Goal: Task Accomplishment & Management: Complete application form

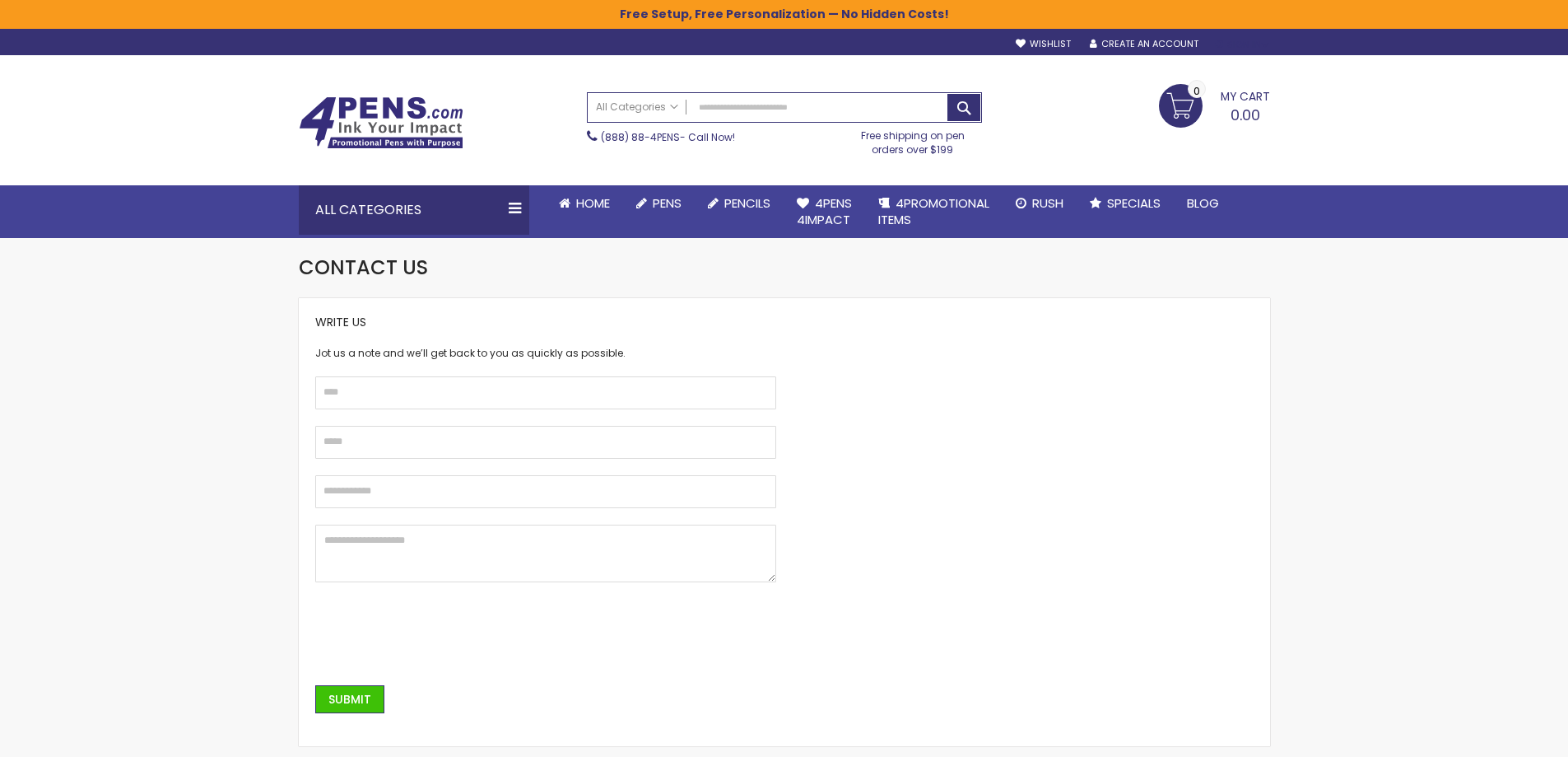
type input "**********"
click at [1235, 38] on div "Sign In" at bounding box center [1242, 44] width 55 height 12
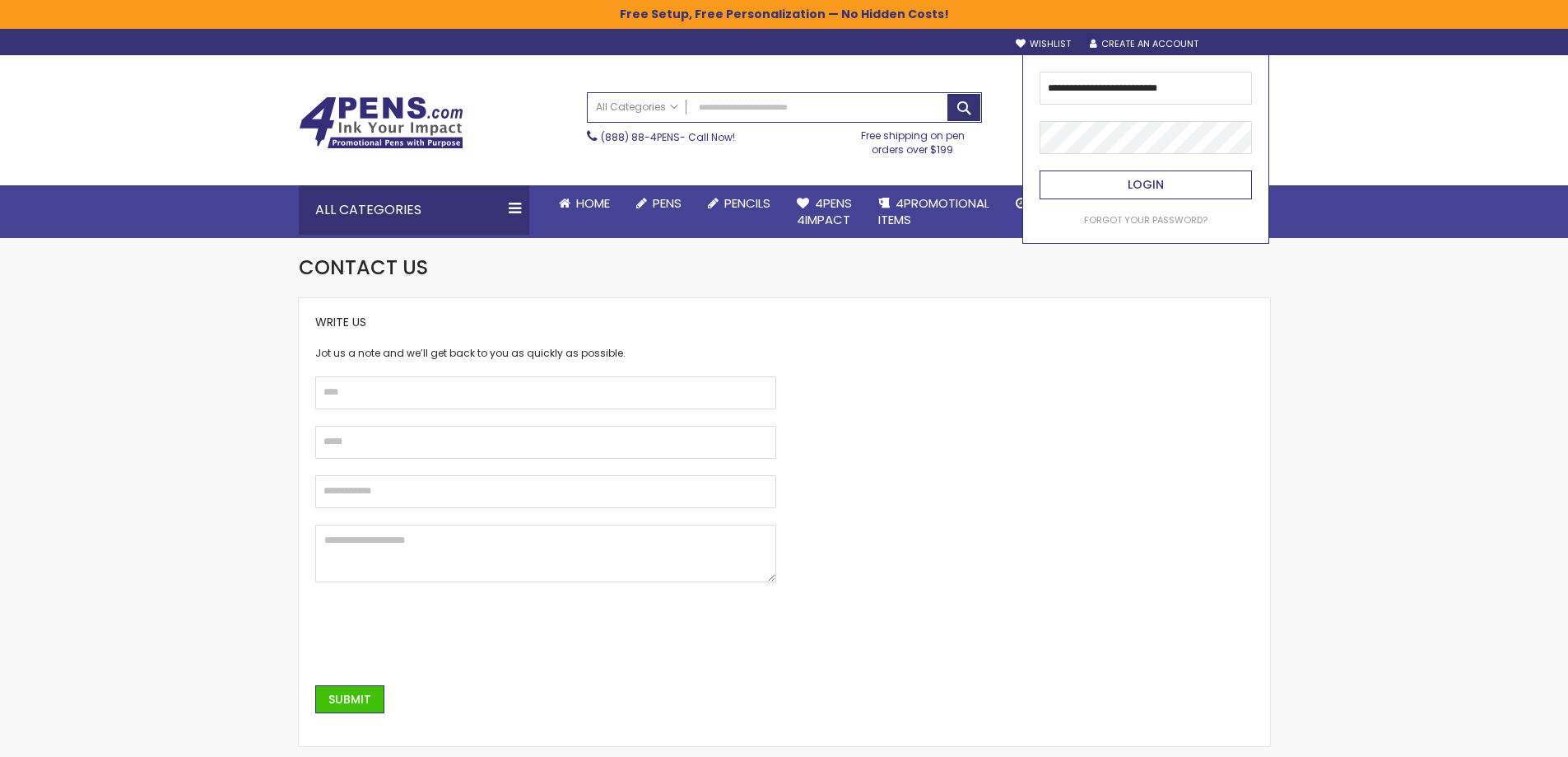
click at [1147, 182] on span "Login" at bounding box center [1146, 184] width 36 height 16
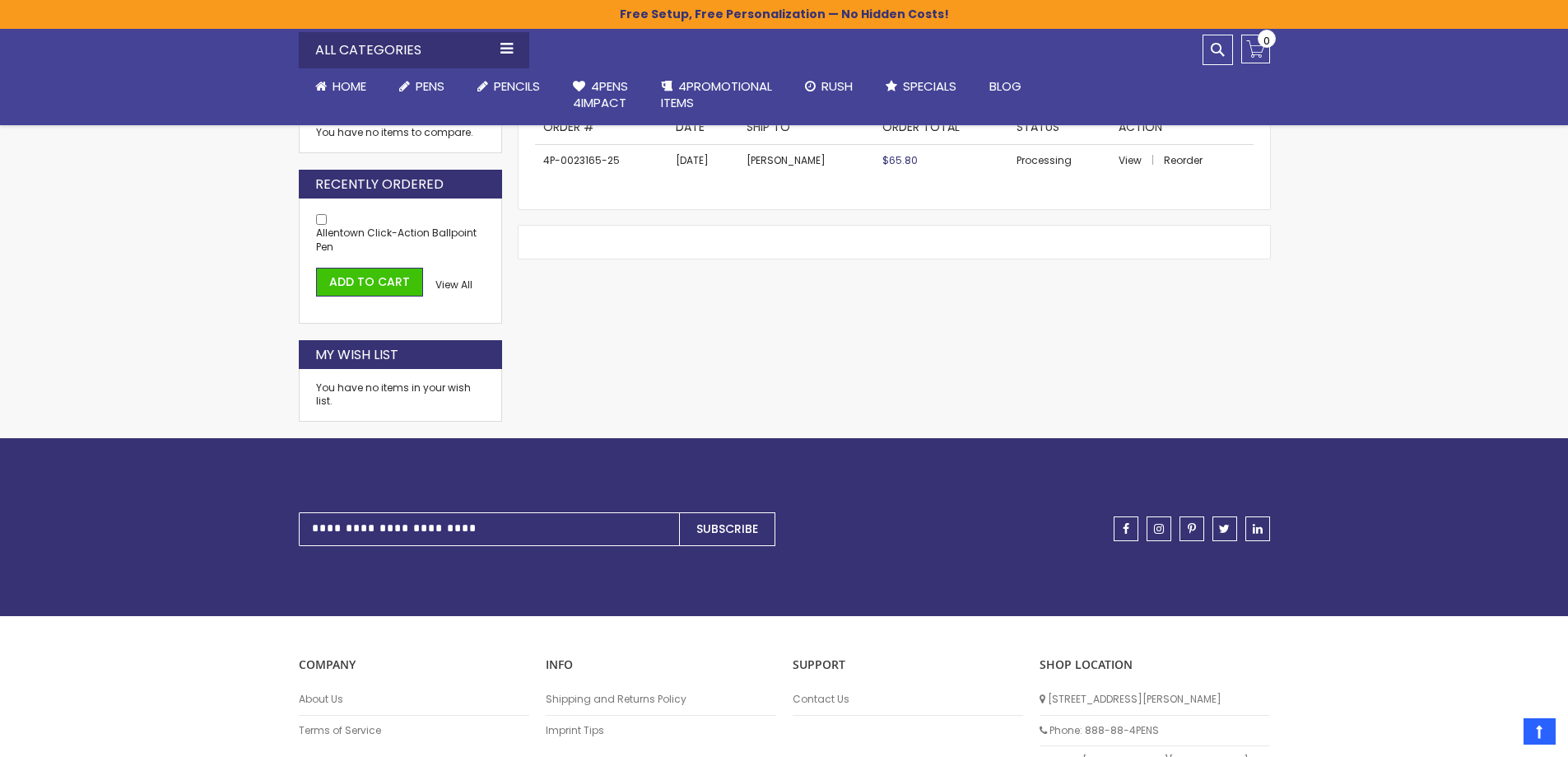
scroll to position [791, 0]
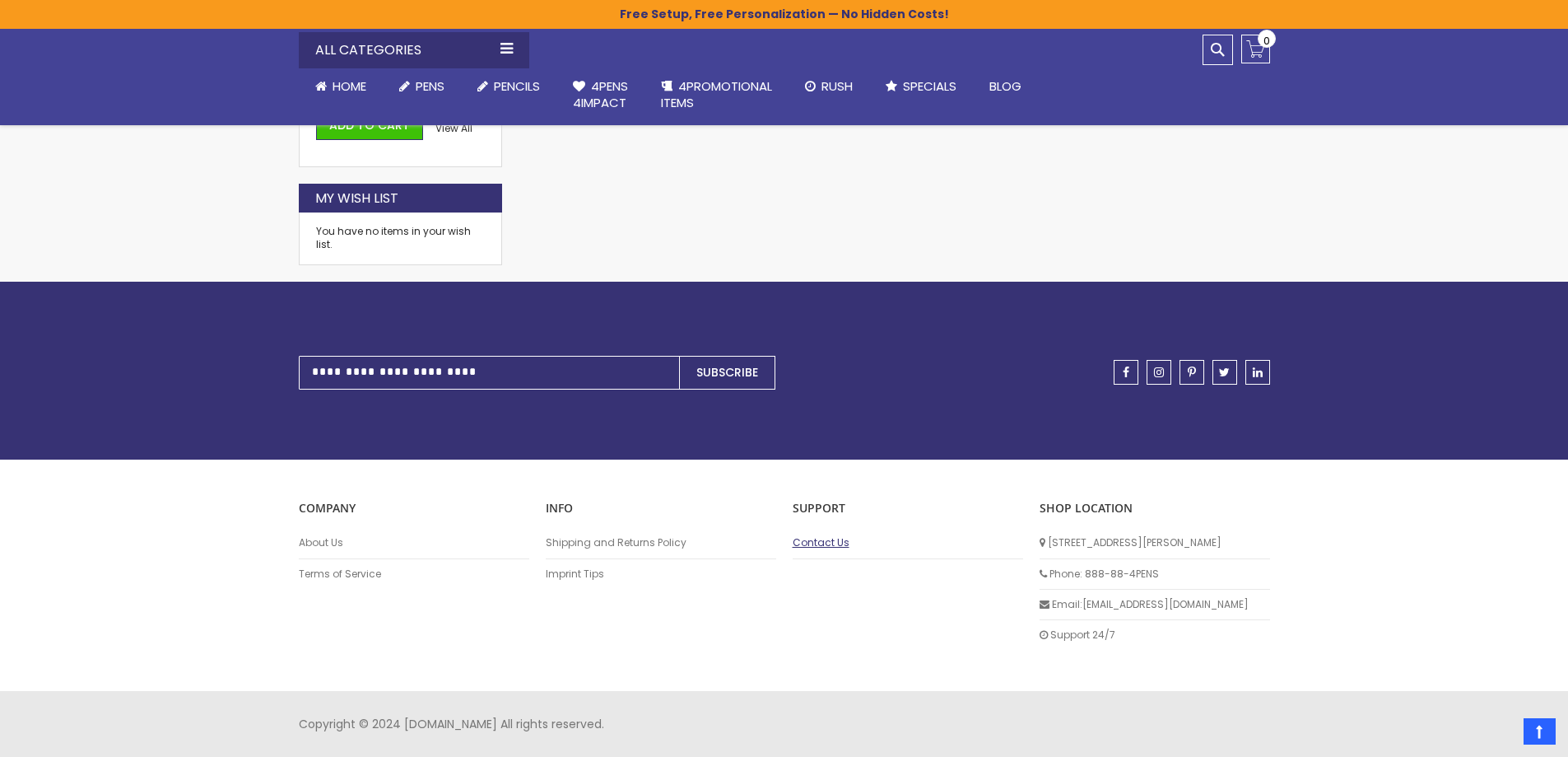
click at [814, 544] on link "Contact Us" at bounding box center [908, 543] width 230 height 13
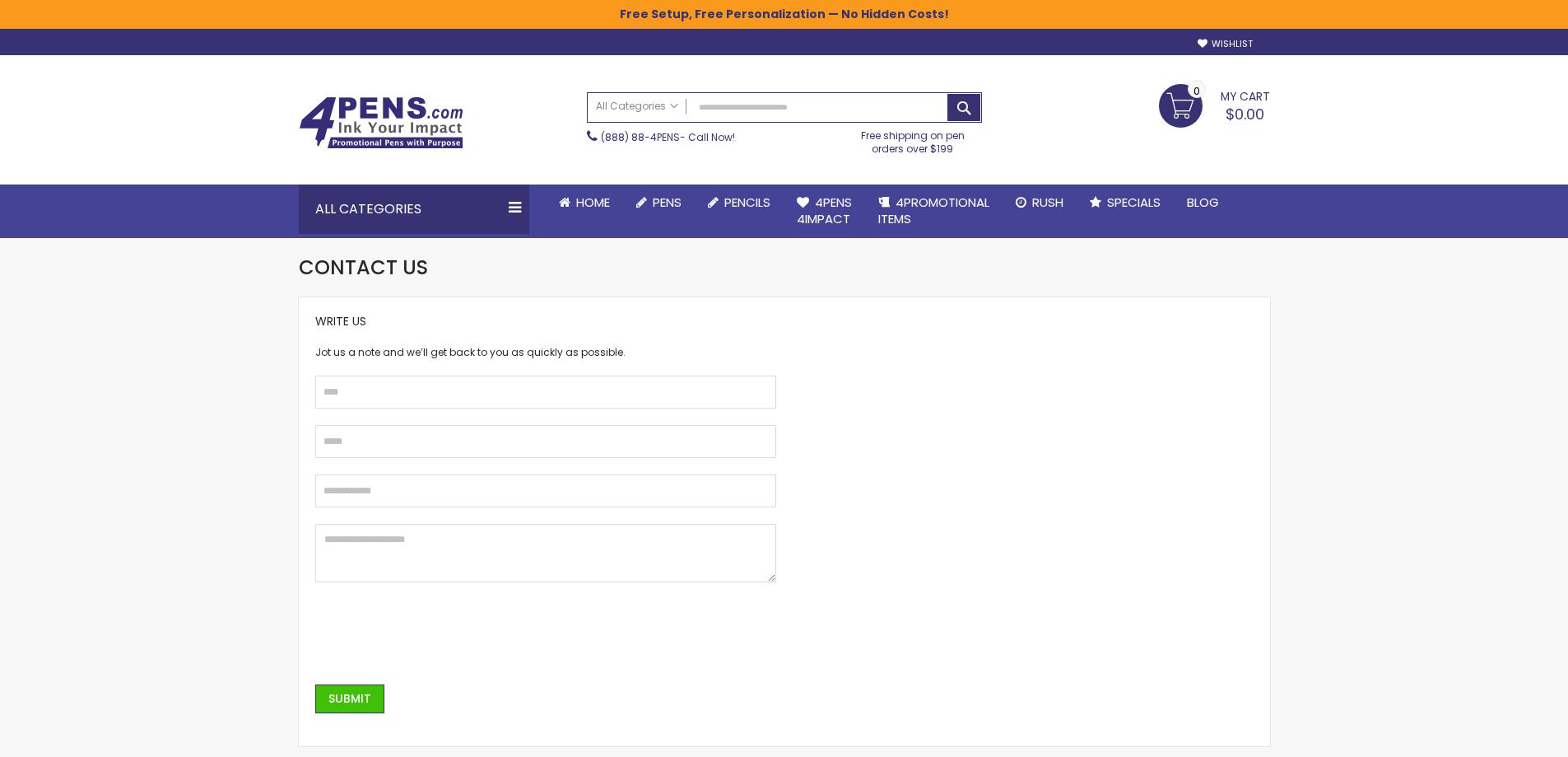
click at [414, 398] on input "text" at bounding box center [546, 391] width 461 height 33
